Goal: Task Accomplishment & Management: Manage account settings

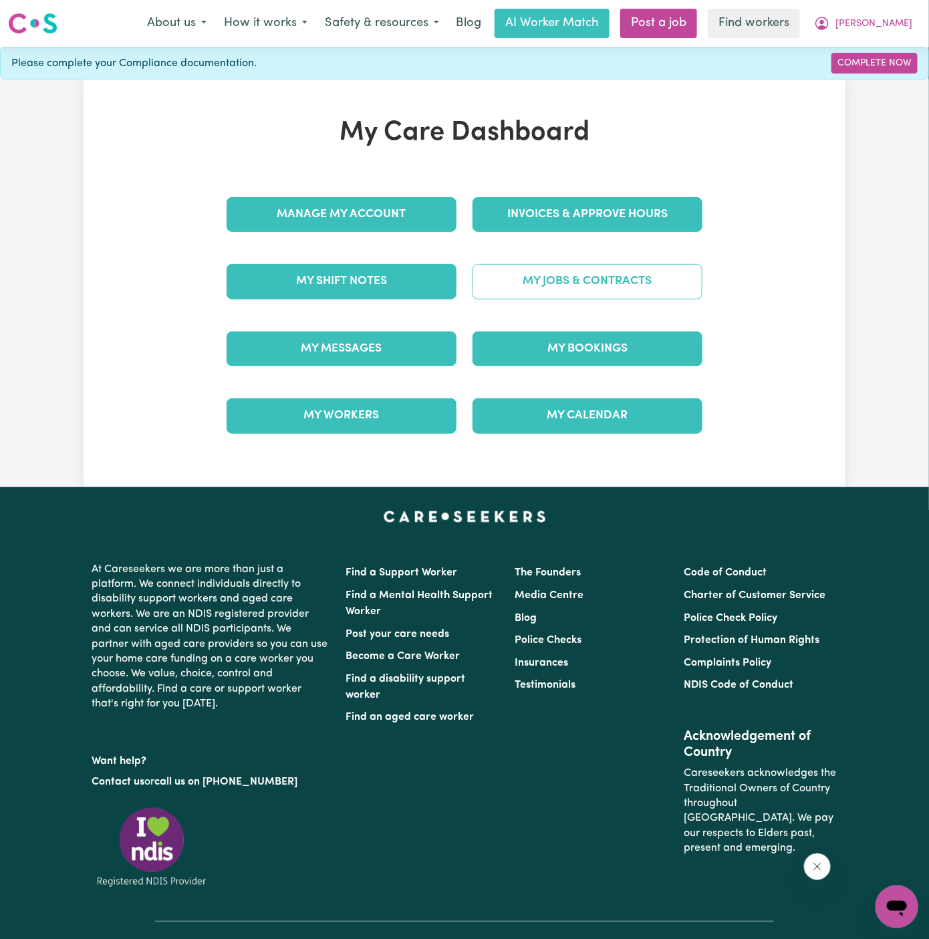
click at [592, 281] on link "My Jobs & Contracts" at bounding box center [588, 281] width 230 height 35
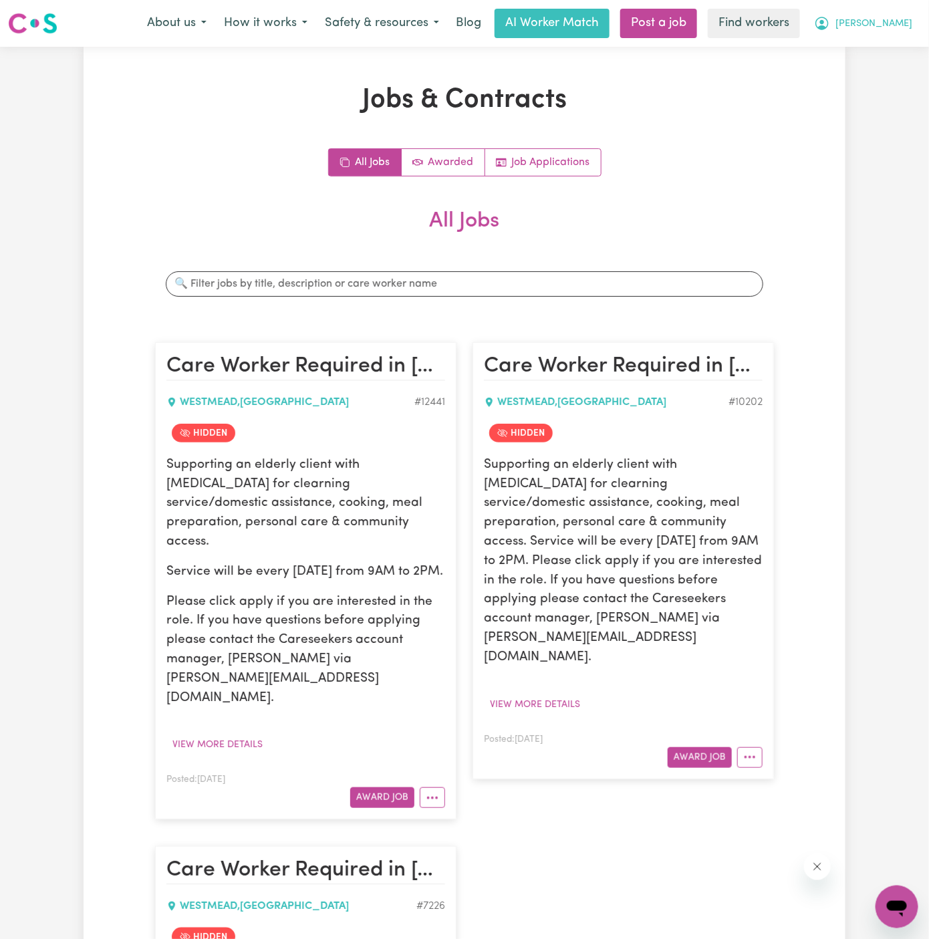
click at [902, 17] on span "[PERSON_NAME]" at bounding box center [874, 24] width 77 height 15
click at [902, 42] on link "My Dashboard" at bounding box center [868, 51] width 106 height 25
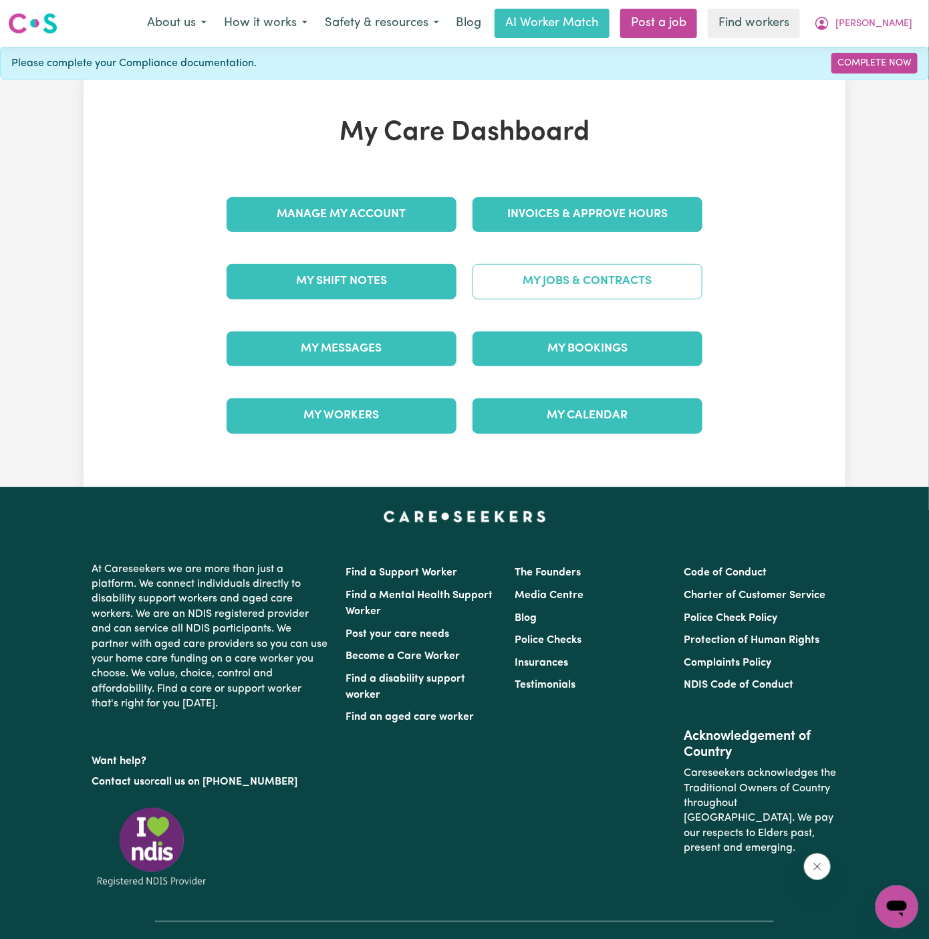
click at [616, 293] on link "My Jobs & Contracts" at bounding box center [588, 281] width 230 height 35
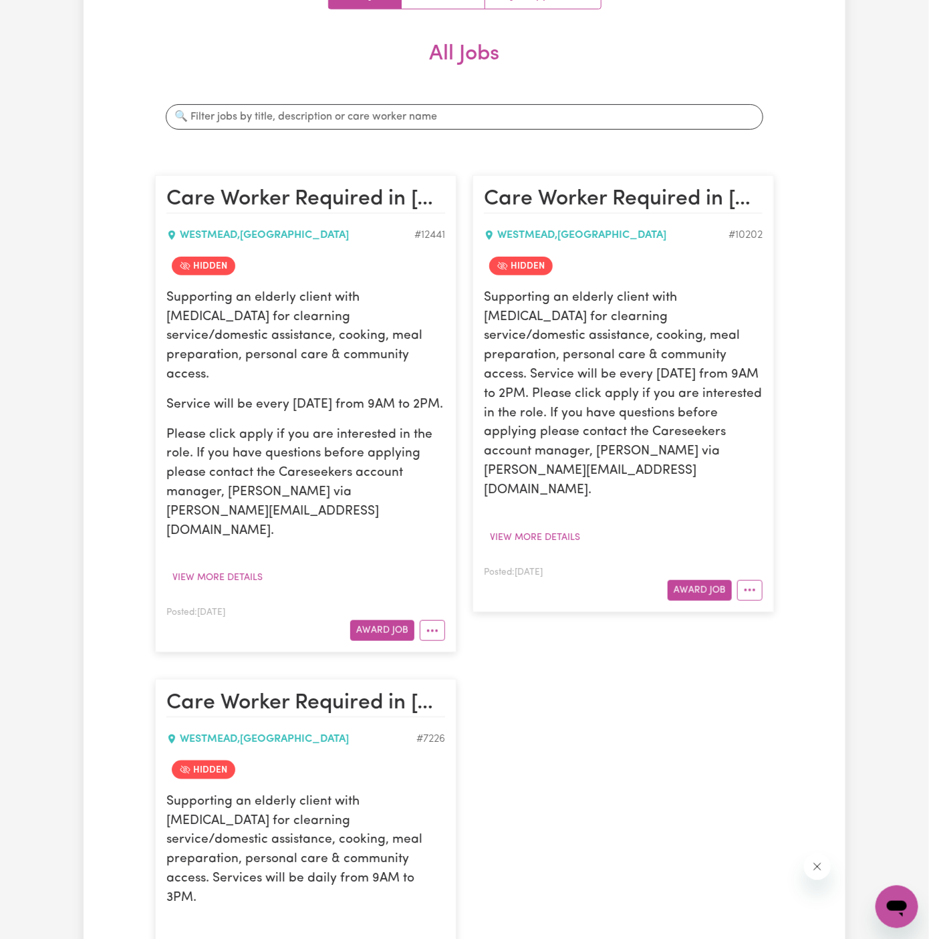
scroll to position [378, 0]
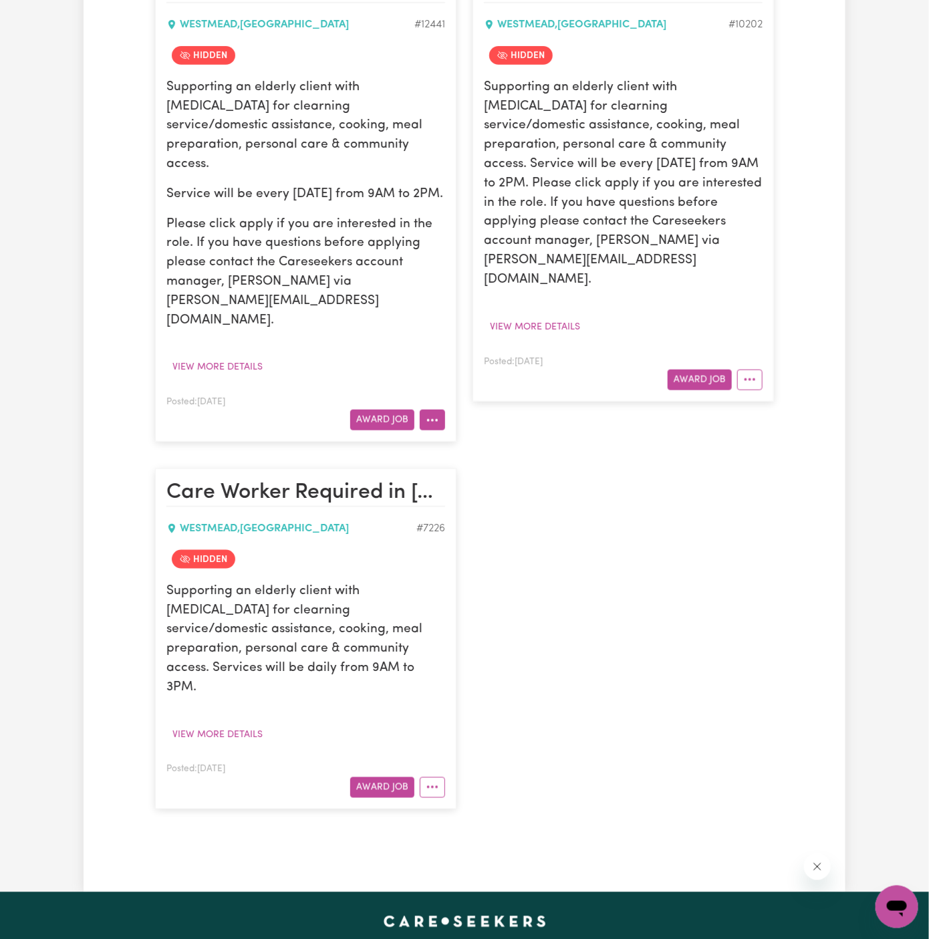
click at [434, 414] on icon "More options" at bounding box center [432, 420] width 13 height 13
click at [451, 438] on link "View/Edit Contract" at bounding box center [485, 451] width 130 height 27
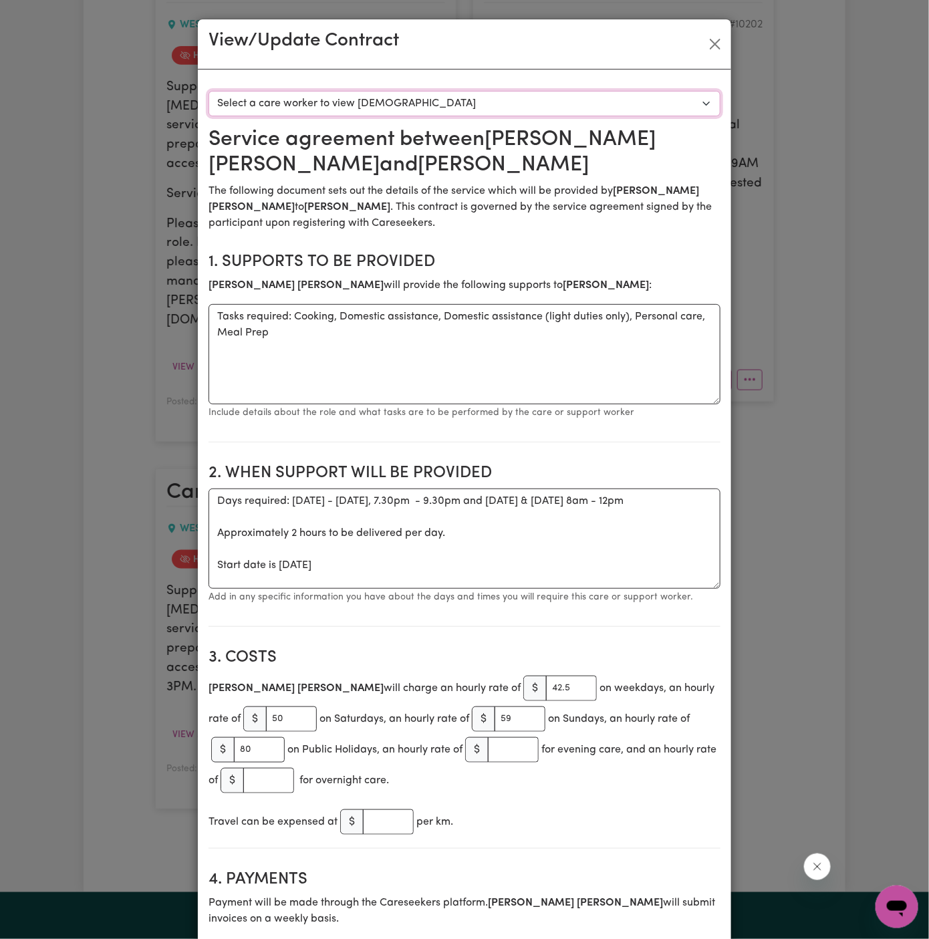
click at [541, 105] on select "Select a care worker to view [DEMOGRAPHIC_DATA] #9158 - [PERSON_NAME] (contract…" at bounding box center [465, 103] width 512 height 25
select select "8770"
click at [209, 91] on select "Select a care worker to view [DEMOGRAPHIC_DATA] #9158 - [PERSON_NAME] (contract…" at bounding box center [465, 103] width 512 height 25
click at [715, 46] on button "Close" at bounding box center [715, 43] width 21 height 21
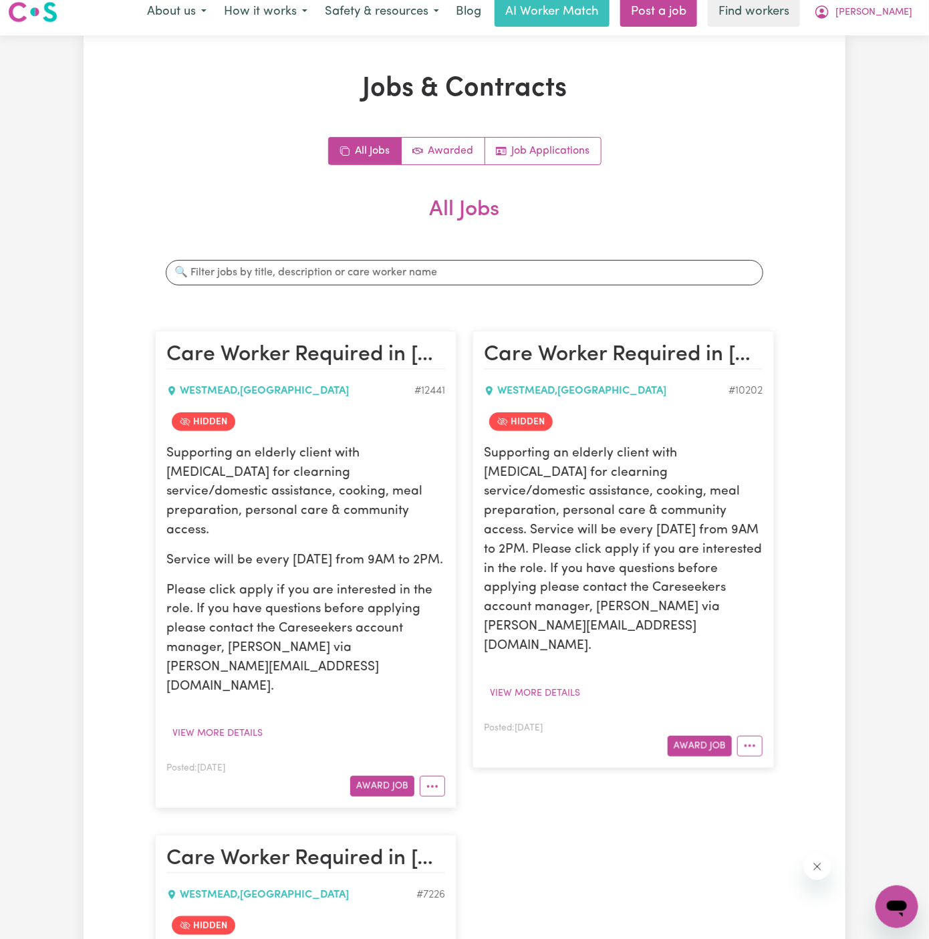
scroll to position [0, 0]
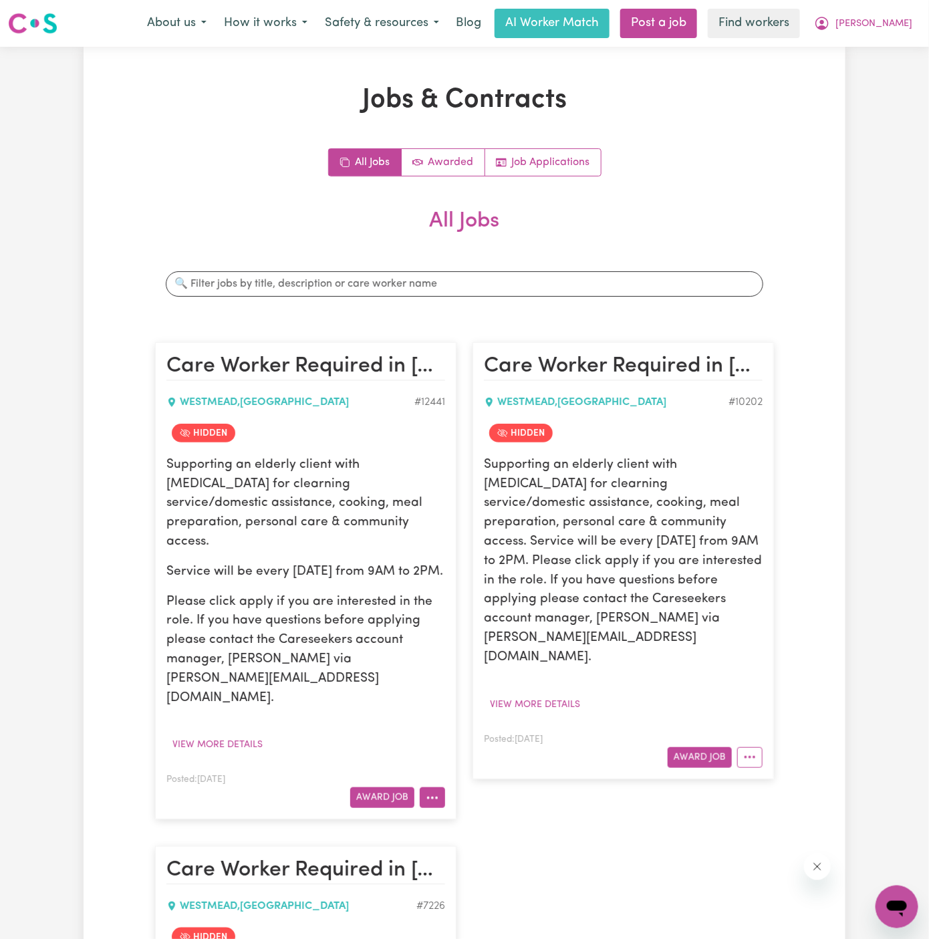
click at [438, 787] on button "More options" at bounding box center [432, 797] width 25 height 21
click at [505, 620] on link "View/Edit Contract" at bounding box center [485, 633] width 130 height 27
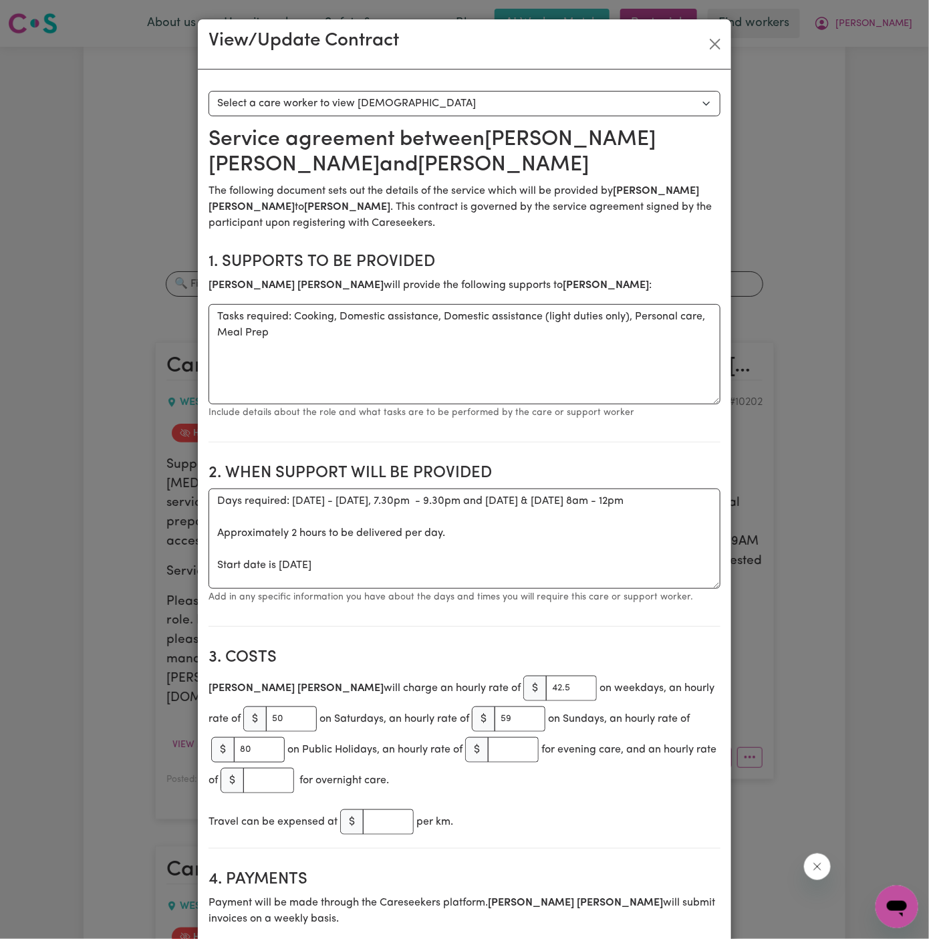
click at [385, 100] on select "Select a care worker to view [DEMOGRAPHIC_DATA] #9158 - [PERSON_NAME] (contract…" at bounding box center [465, 103] width 512 height 25
click at [428, 101] on select "Select a care worker to view [DEMOGRAPHIC_DATA] #9158 - [PERSON_NAME] (contract…" at bounding box center [465, 103] width 512 height 25
click at [570, 574] on textarea "Days required: [DATE] - [DATE], 7.30pm - 9.30pm and [DATE] & [DATE] 8am - 12pm …" at bounding box center [465, 539] width 512 height 100
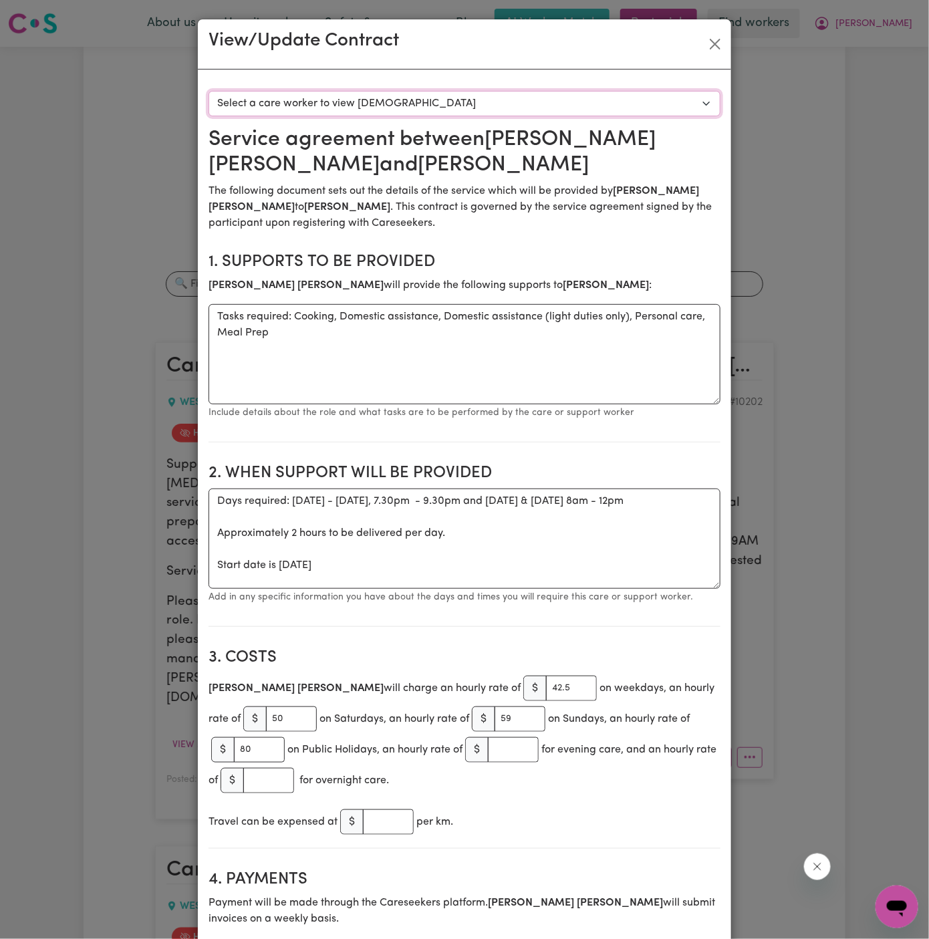
click at [406, 95] on select "Select a care worker to view [DEMOGRAPHIC_DATA] #9158 - [PERSON_NAME] (contract…" at bounding box center [465, 103] width 512 height 25
click at [439, 94] on select "Select a care worker to view [DEMOGRAPHIC_DATA] #9158 - [PERSON_NAME] (contract…" at bounding box center [465, 103] width 512 height 25
click at [710, 42] on button "Close" at bounding box center [715, 43] width 21 height 21
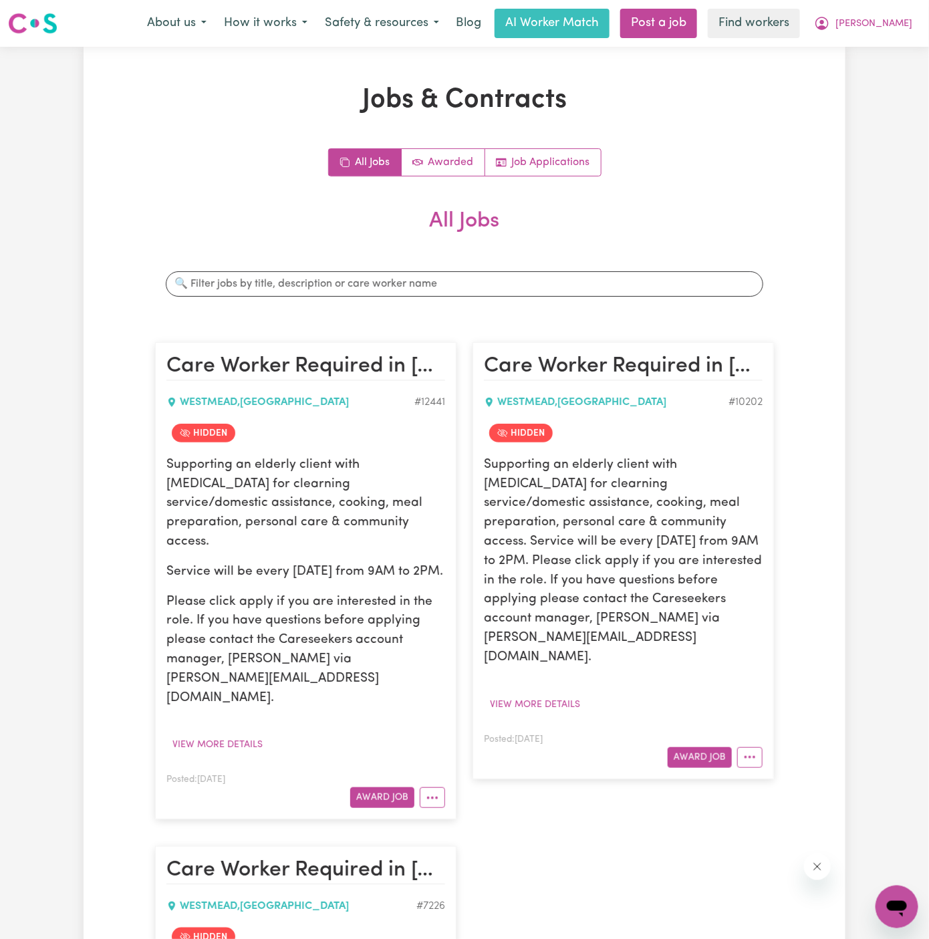
click at [441, 358] on h2 "Care Worker Required in [GEOGRAPHIC_DATA], [GEOGRAPHIC_DATA]" at bounding box center [305, 367] width 279 height 27
click at [895, 26] on span "[PERSON_NAME]" at bounding box center [874, 24] width 77 height 15
click at [886, 74] on link "Logout" at bounding box center [868, 76] width 106 height 25
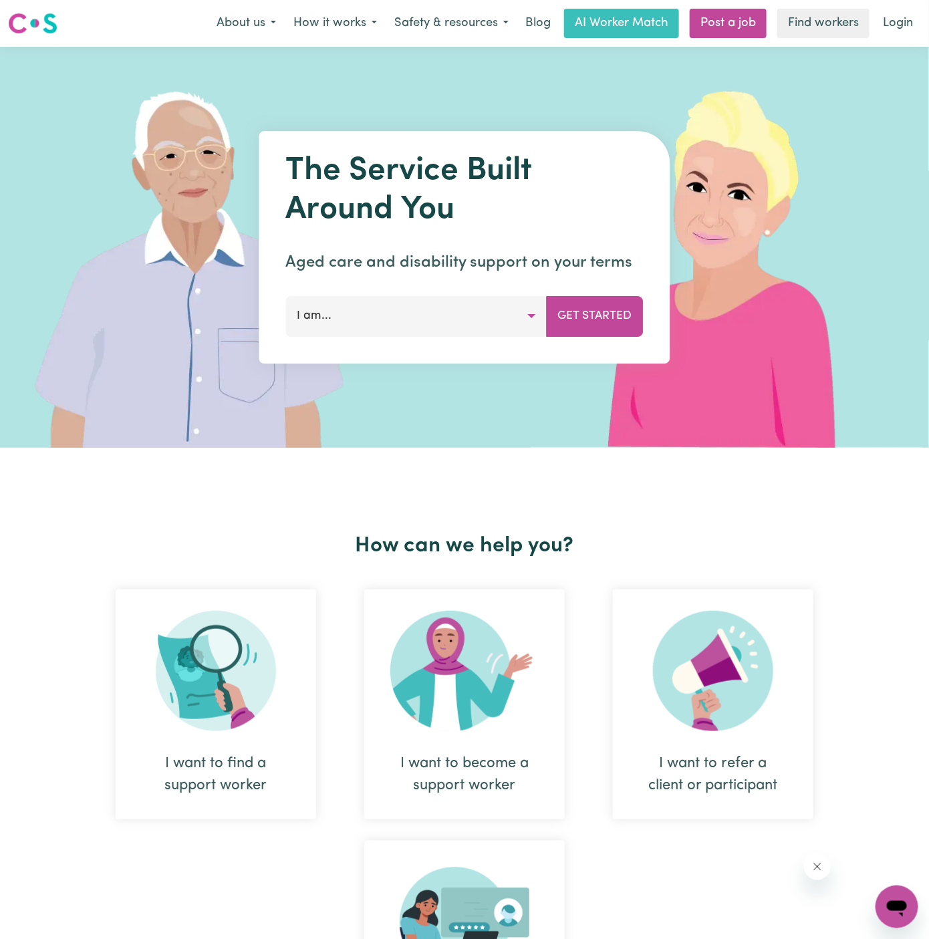
click at [913, 7] on nav "Menu About us How it works Safety & resources Blog AI Worker Match Post a job F…" at bounding box center [464, 23] width 929 height 47
click at [911, 22] on link "Login" at bounding box center [898, 23] width 46 height 29
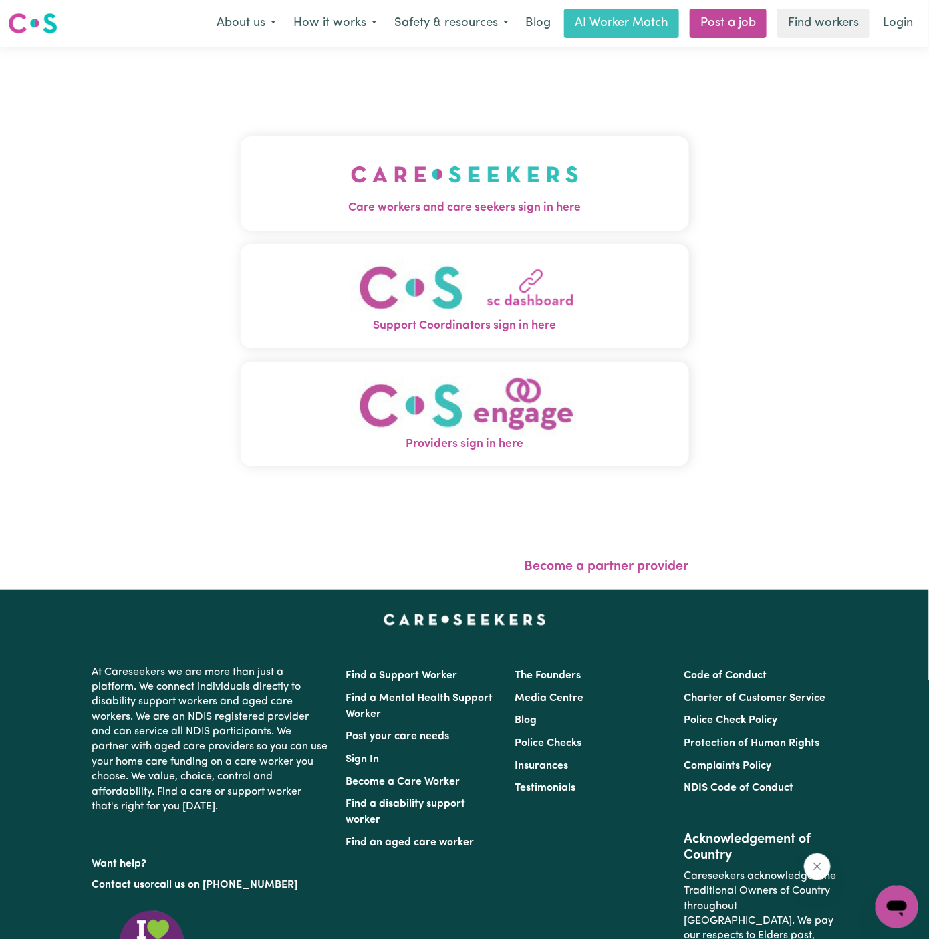
click at [354, 161] on img "Care workers and care seekers sign in here" at bounding box center [465, 174] width 228 height 49
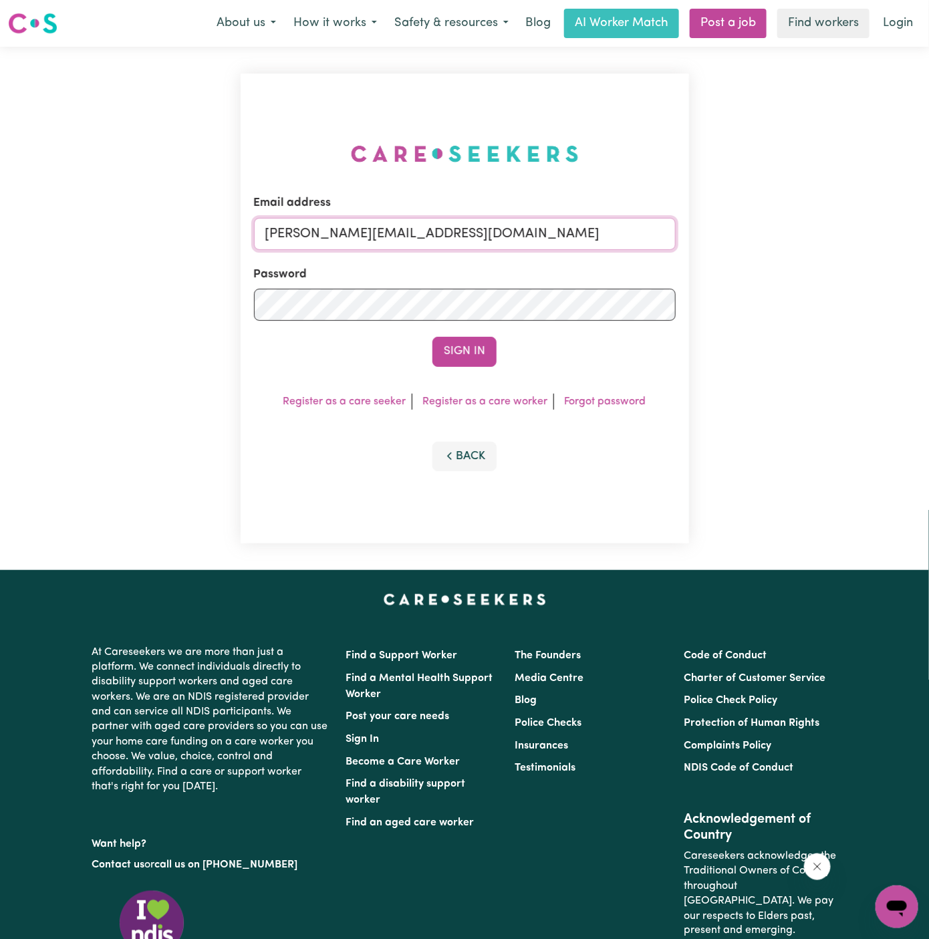
click at [480, 230] on input "[PERSON_NAME][EMAIL_ADDRESS][DOMAIN_NAME]" at bounding box center [465, 234] width 422 height 32
drag, startPoint x: 334, startPoint y: 233, endPoint x: 836, endPoint y: 231, distance: 501.3
click at [836, 231] on div "Email address [EMAIL_ADDRESS][DOMAIN_NAME] Password Sign In Register as a care …" at bounding box center [464, 308] width 929 height 523
type input "[EMAIL_ADDRESS][DOMAIN_NAME]"
click at [446, 366] on button "Sign In" at bounding box center [464, 351] width 64 height 29
